Goal: Task Accomplishment & Management: Manage account settings

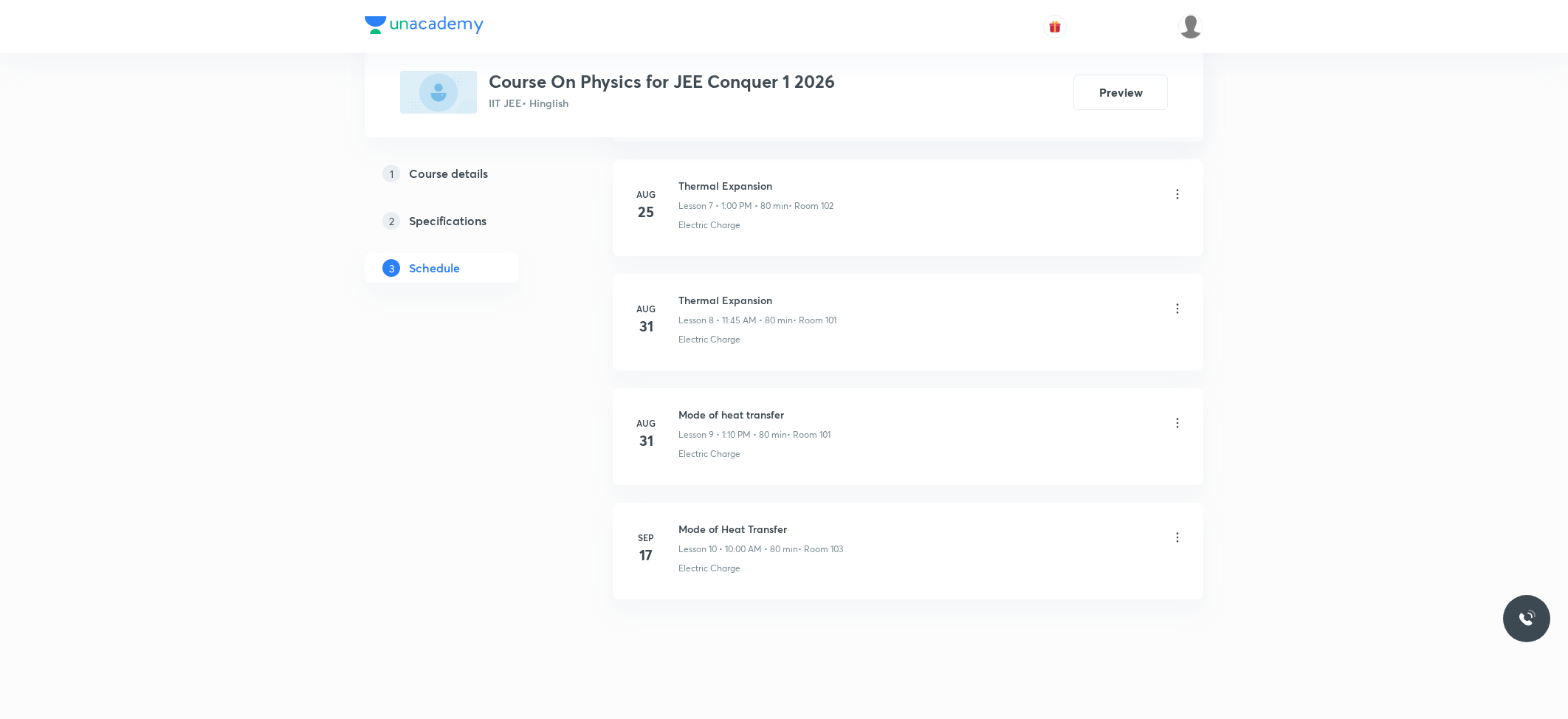
scroll to position [1616, 0]
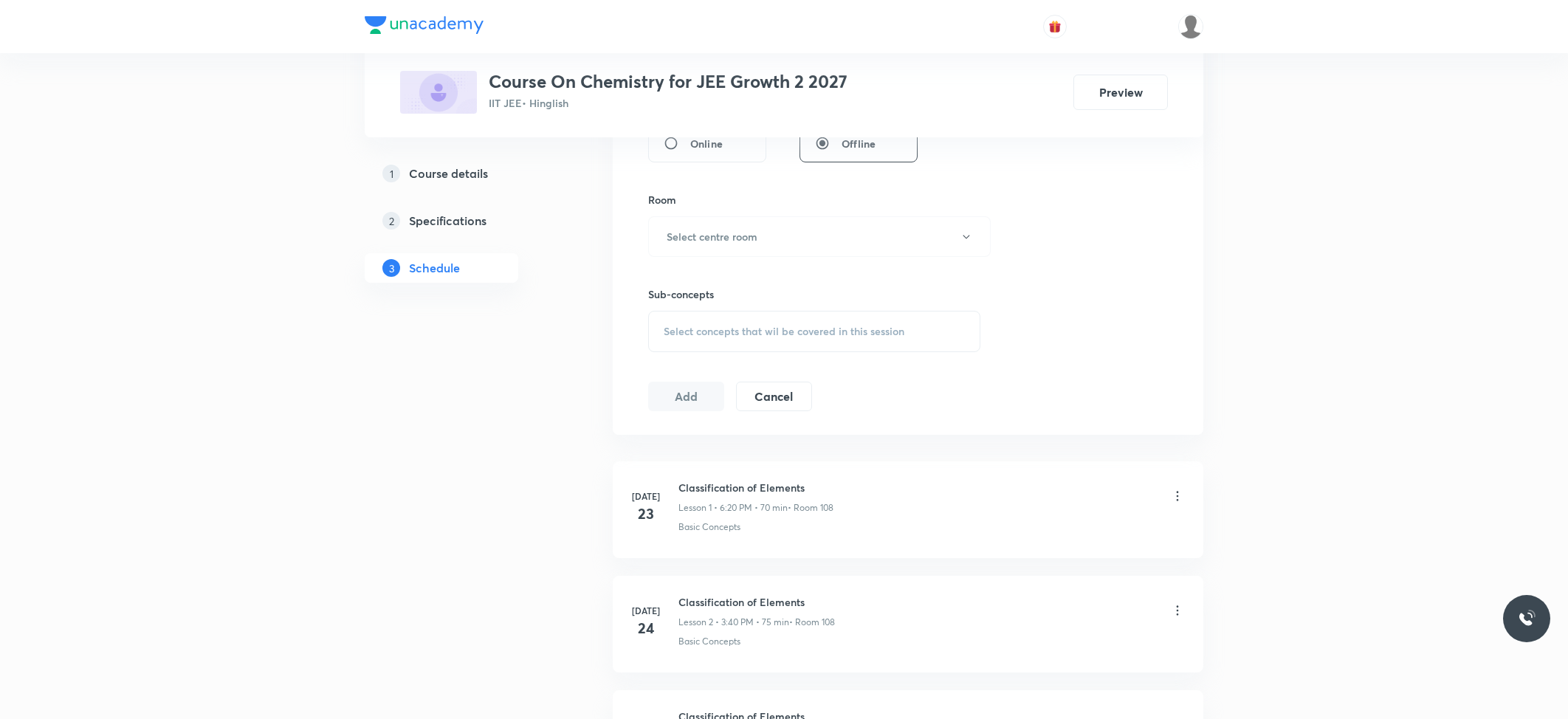
scroll to position [355, 0]
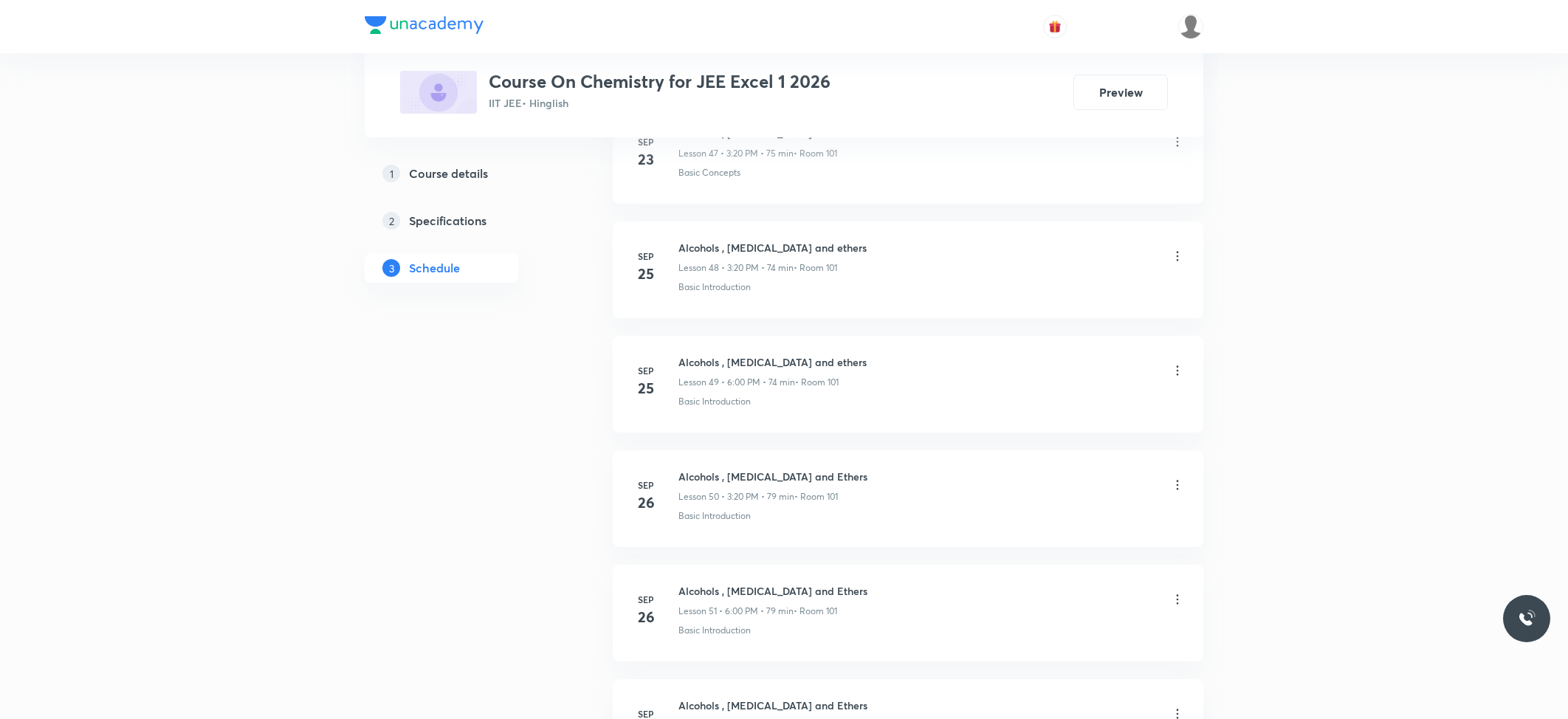
scroll to position [6674, 0]
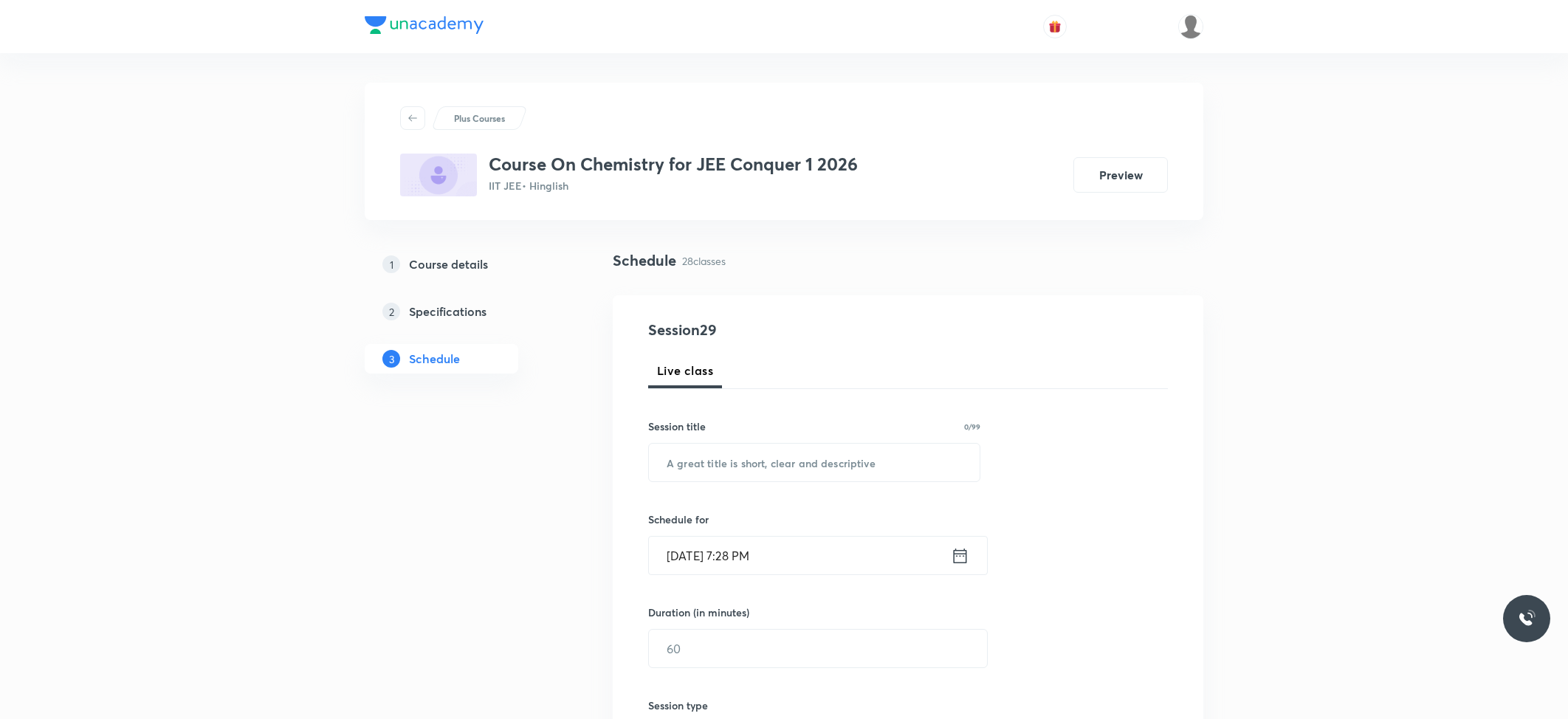
scroll to position [3685, 0]
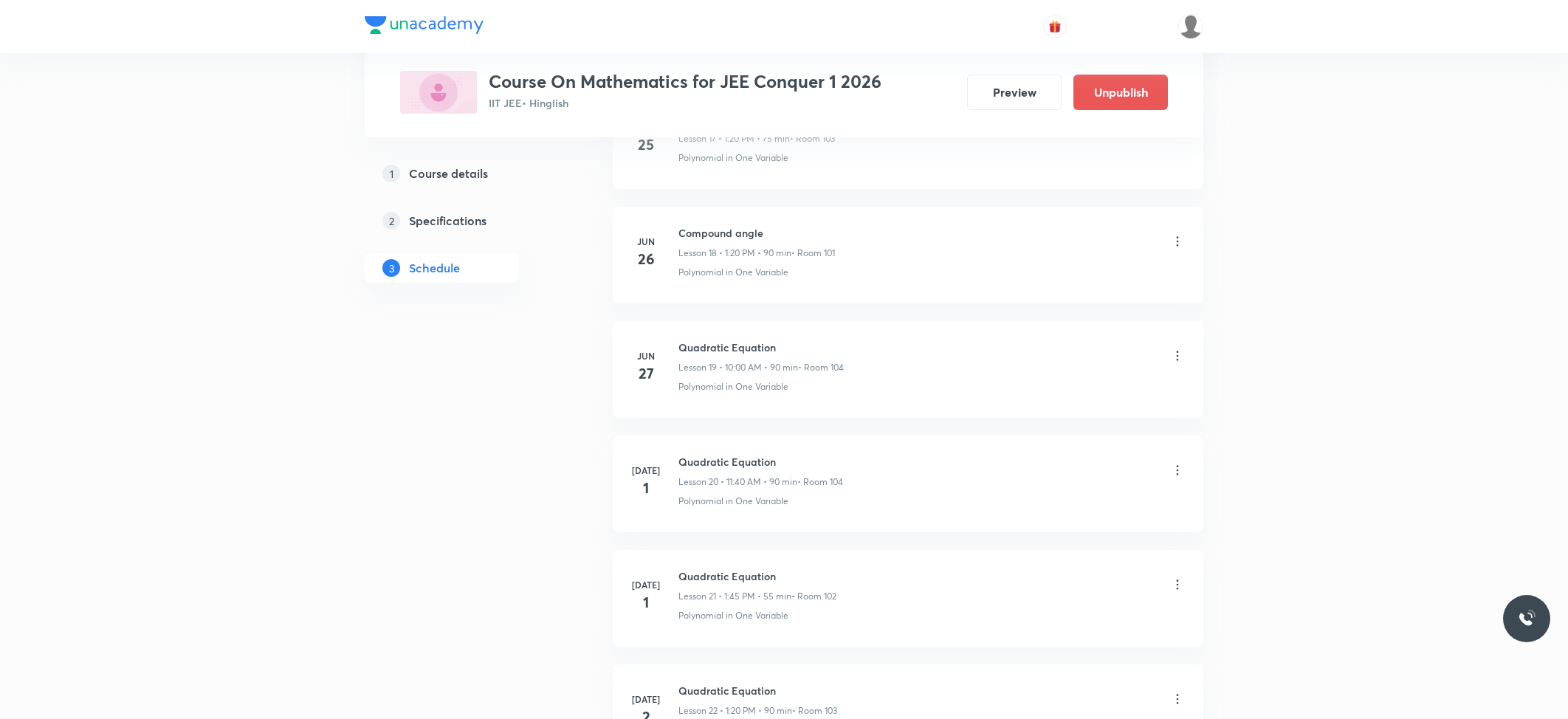
scroll to position [2216, 0]
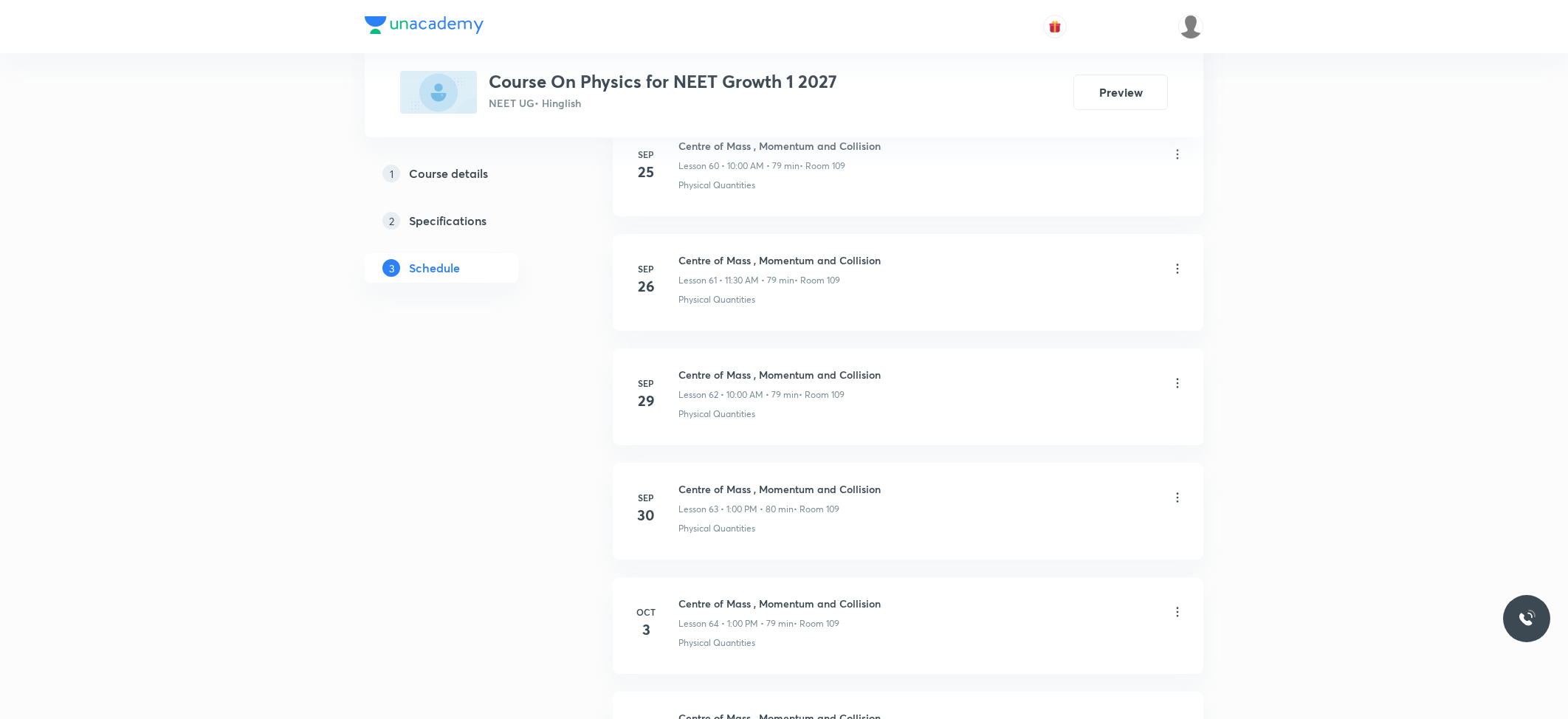
scroll to position [7939, 0]
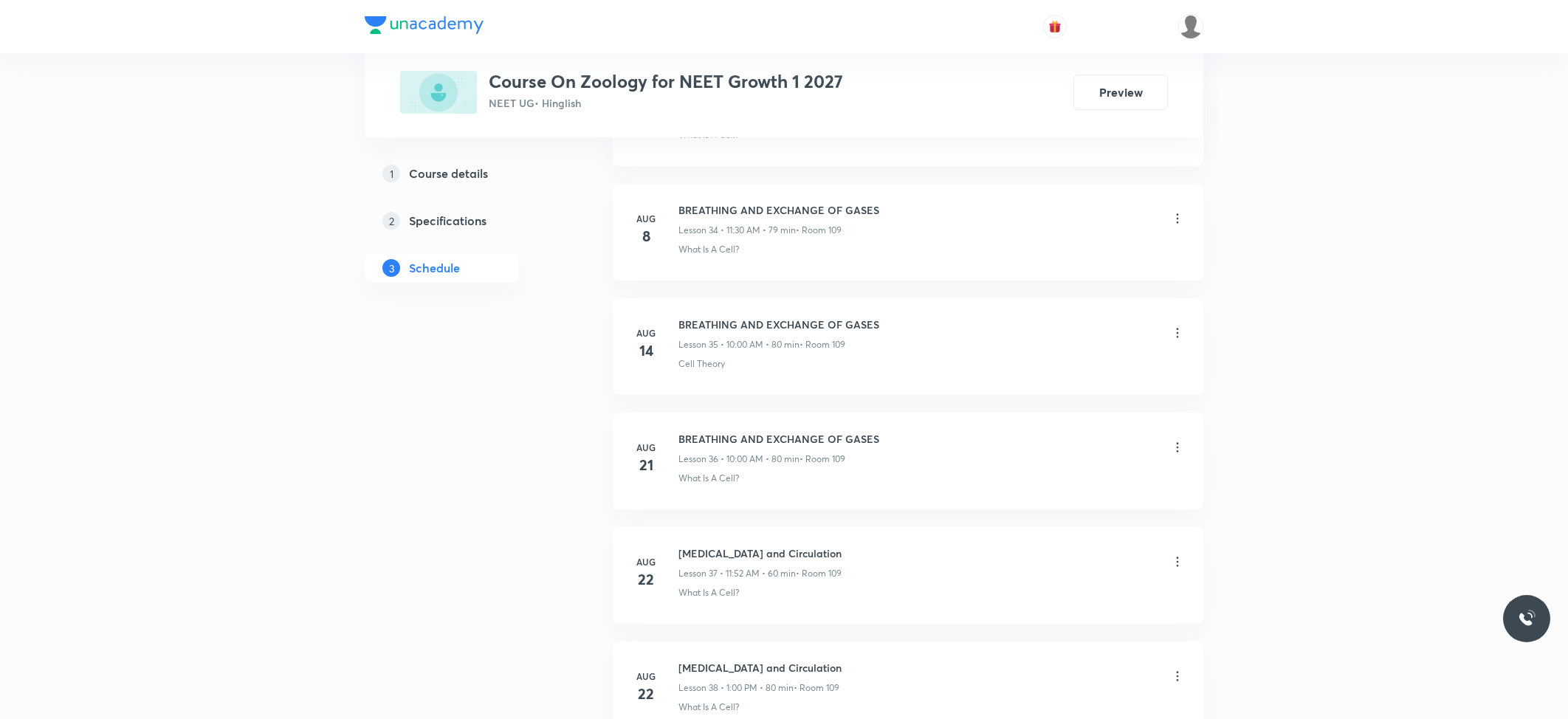
scroll to position [4654, 0]
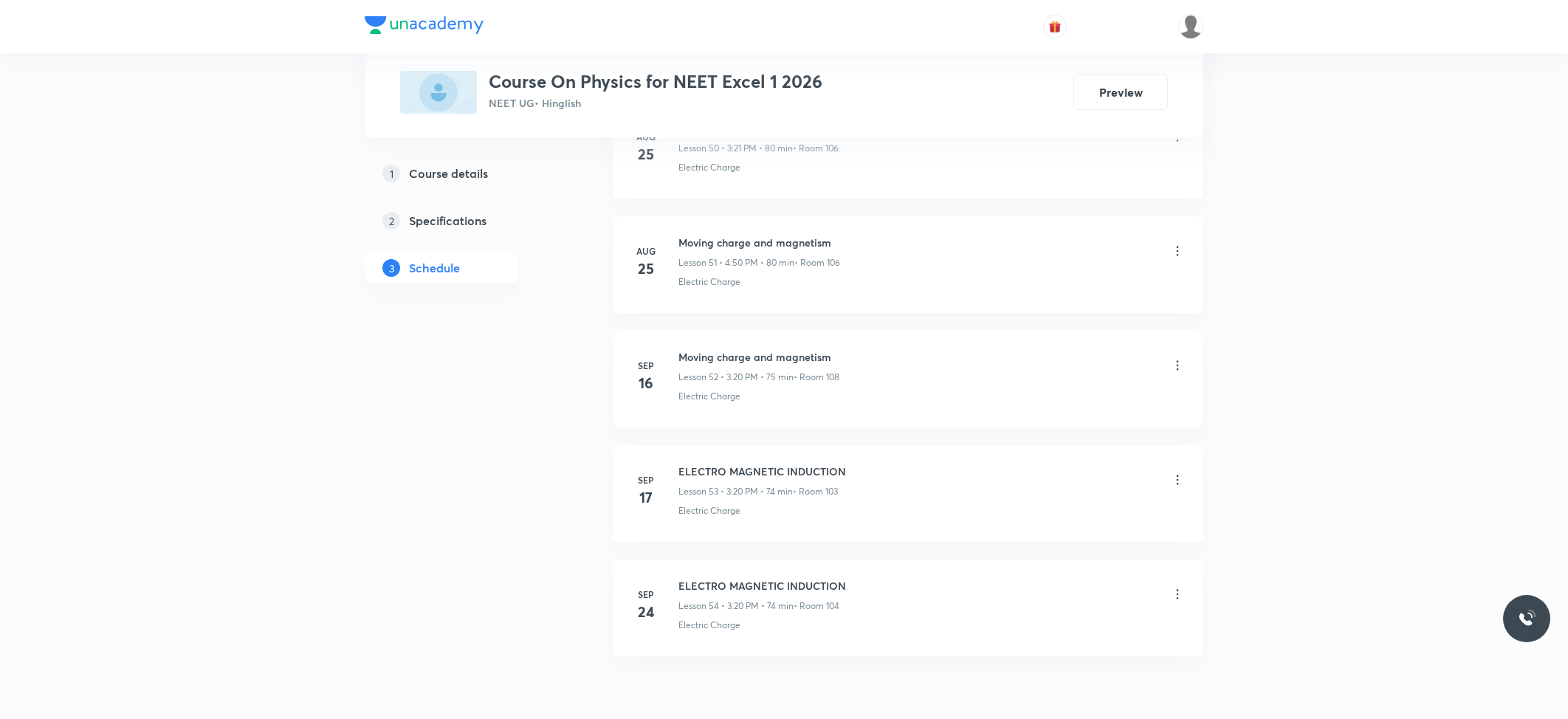
scroll to position [6674, 0]
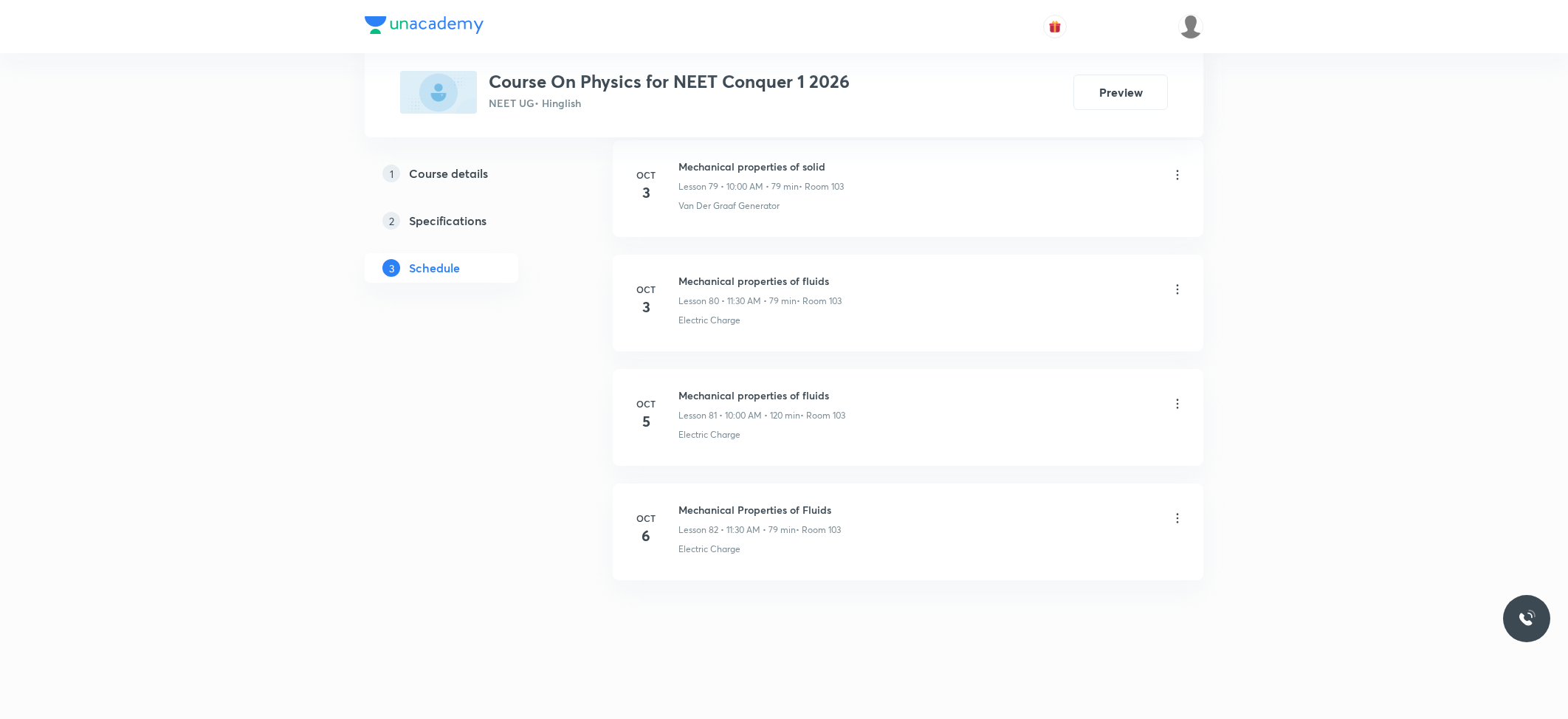
click at [763, 509] on h6 "Mechanical Properties of Fluids" at bounding box center [760, 509] width 163 height 15
copy h6 "Mechanical Properties of Fluids"
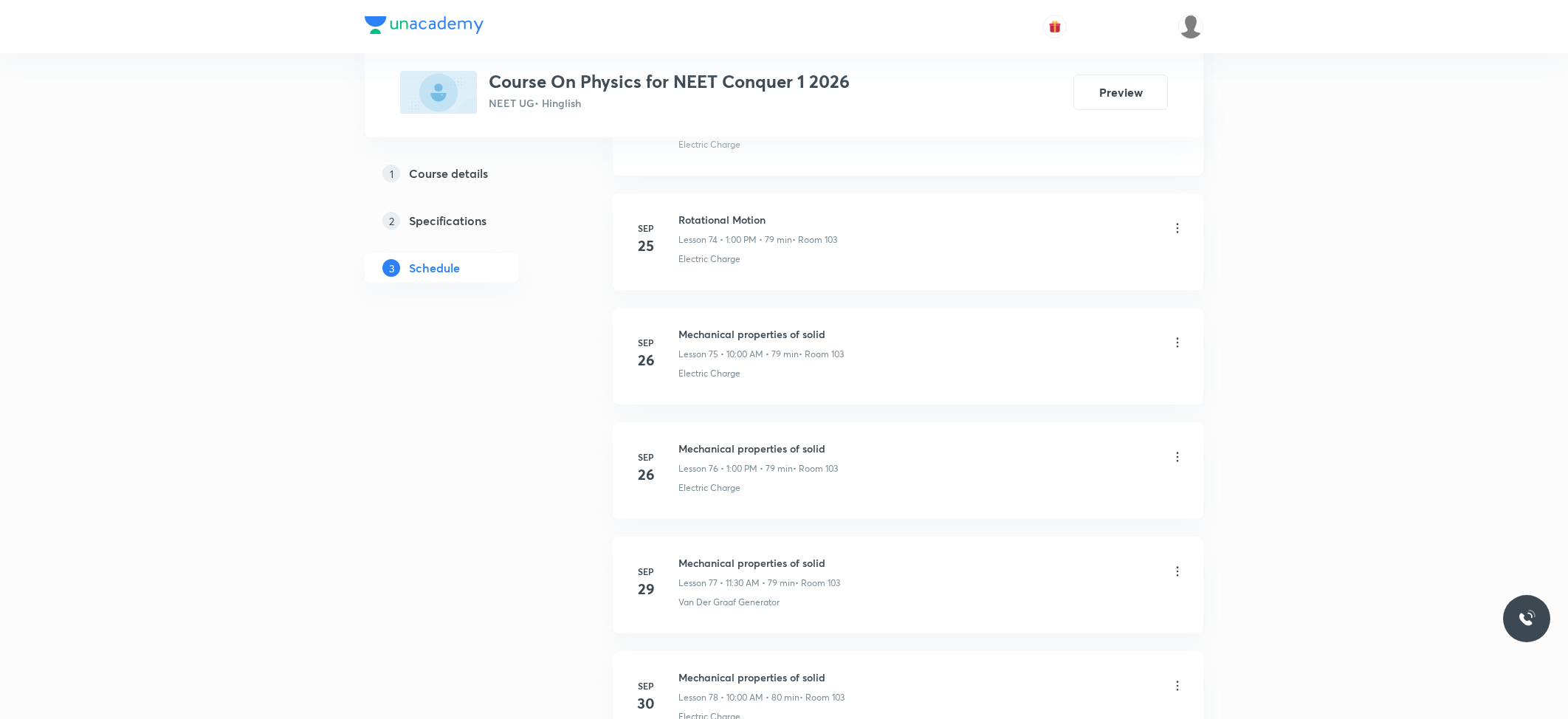
scroll to position [8909, 0]
